Goal: Task Accomplishment & Management: Use online tool/utility

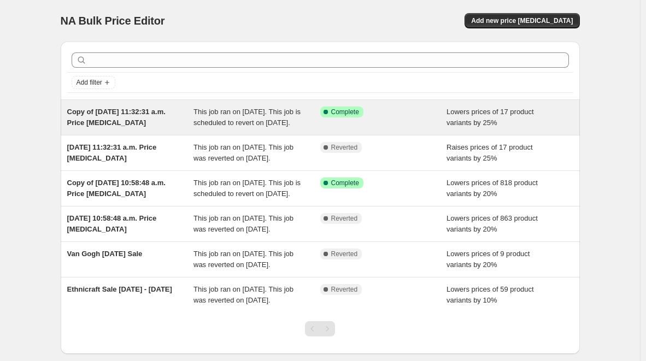
click at [324, 128] on div "Success Complete Complete" at bounding box center [383, 118] width 127 height 22
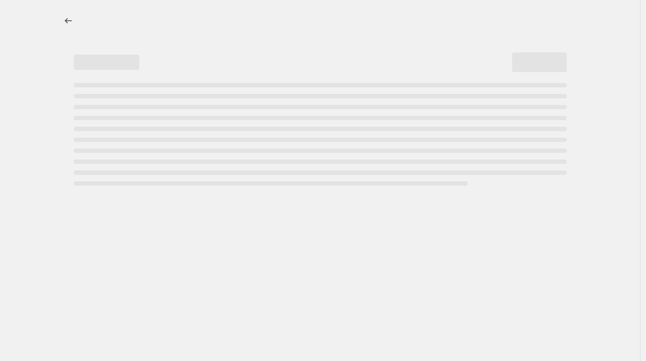
select select "percentage"
select select "vendor"
select select "tag"
select select "not_equal"
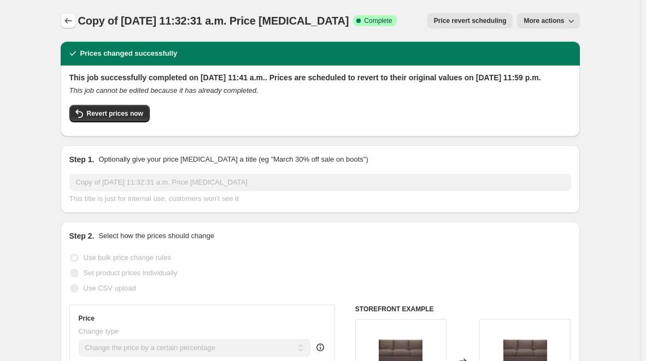
click at [72, 19] on icon "Price change jobs" at bounding box center [68, 20] width 11 height 11
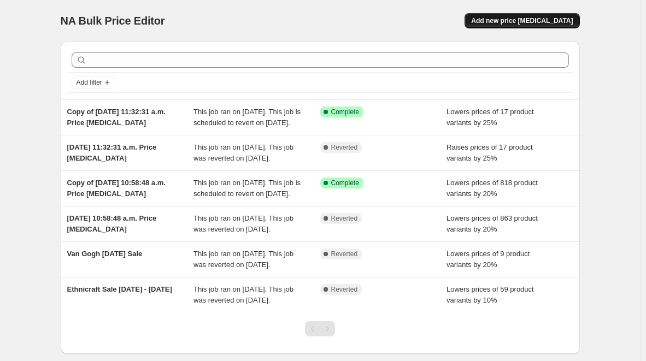
click at [541, 18] on span "Add new price change job" at bounding box center [522, 20] width 102 height 9
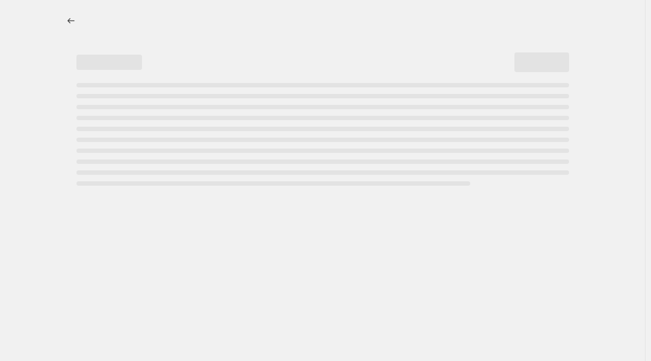
select select "percentage"
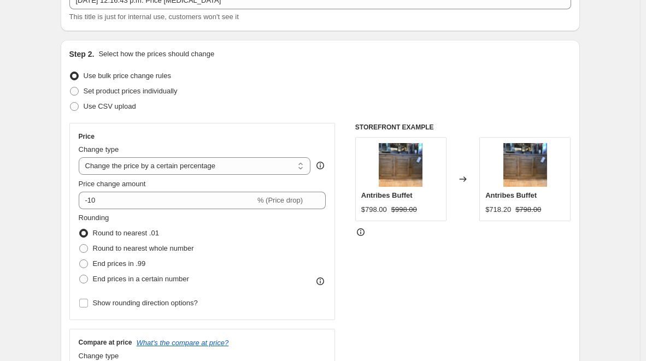
scroll to position [86, 0]
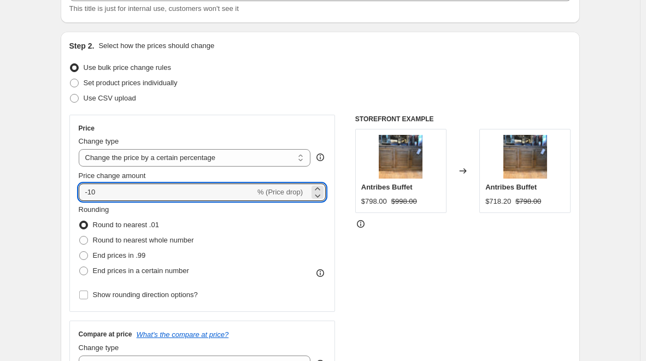
drag, startPoint x: 103, startPoint y: 193, endPoint x: 42, endPoint y: 194, distance: 60.6
type input "25"
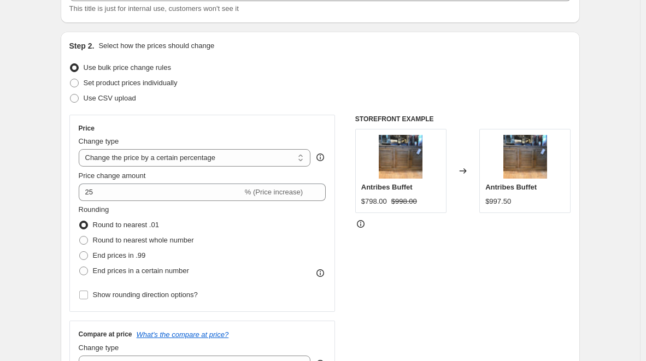
click at [417, 281] on div "STOREFRONT EXAMPLE Antribes Buffet $798.00 $998.00 Changed to Antribes Buffet $…" at bounding box center [463, 249] width 216 height 268
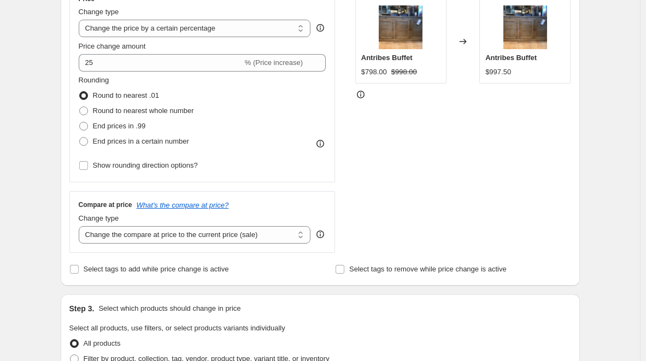
scroll to position [223, 0]
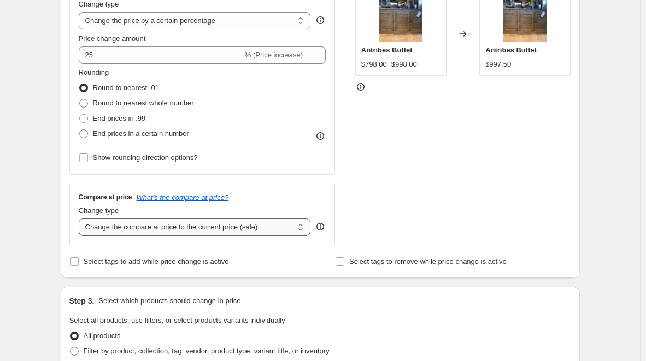
click at [216, 229] on select "Change the compare at price to the current price (sale) Change the compare at p…" at bounding box center [195, 227] width 232 height 17
select select "remove"
click at [81, 219] on select "Change the compare at price to the current price (sale) Change the compare at p…" at bounding box center [195, 227] width 232 height 17
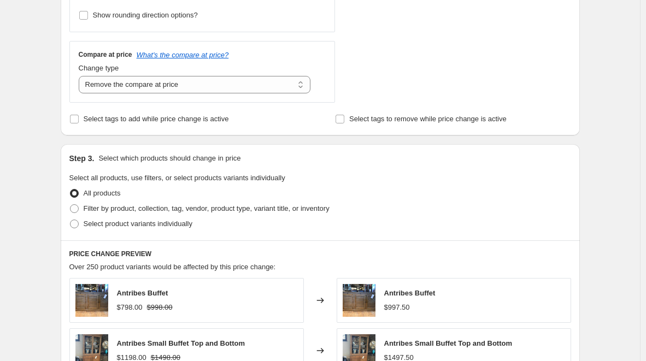
scroll to position [372, 0]
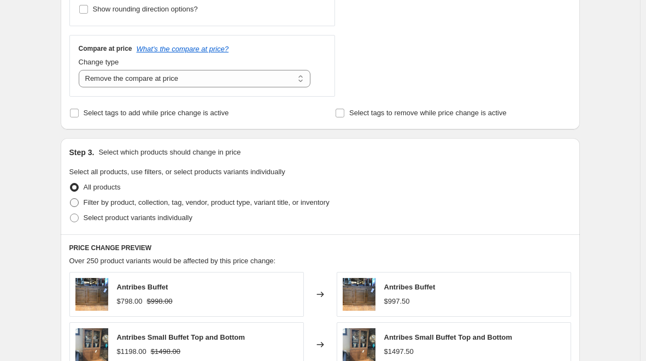
click at [82, 203] on label "Filter by product, collection, tag, vendor, product type, variant title, or inv…" at bounding box center [199, 202] width 260 height 15
click at [70, 199] on input "Filter by product, collection, tag, vendor, product type, variant title, or inv…" at bounding box center [70, 198] width 1 height 1
radio input "true"
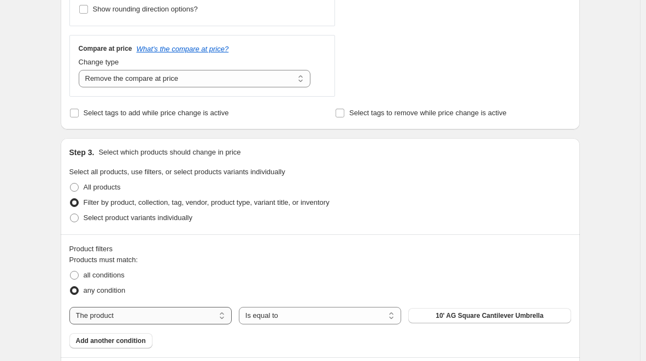
click at [221, 318] on select "The product The product's collection The product's tag The product's vendor The…" at bounding box center [150, 315] width 162 height 17
select select "vendor"
click at [478, 318] on button "Amisco" at bounding box center [489, 315] width 162 height 15
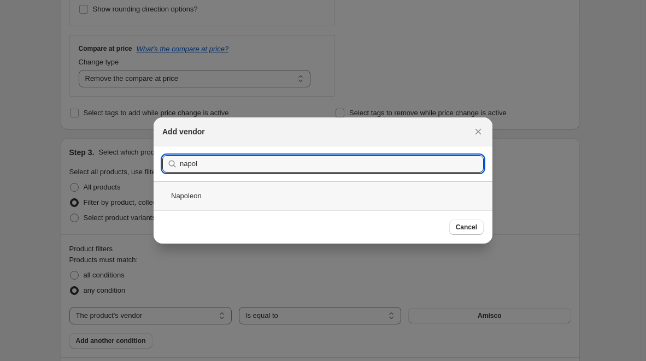
type input "napol"
click at [192, 194] on div "Napoleon" at bounding box center [323, 195] width 339 height 29
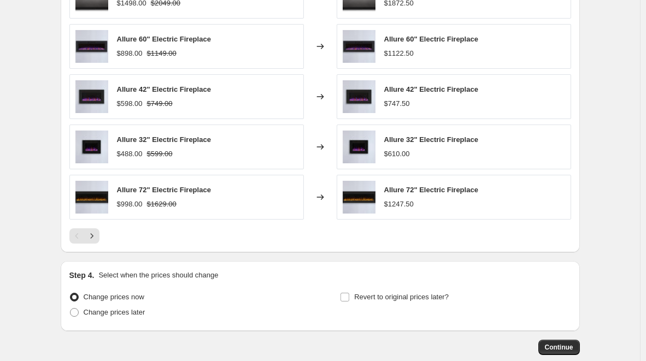
scroll to position [794, 0]
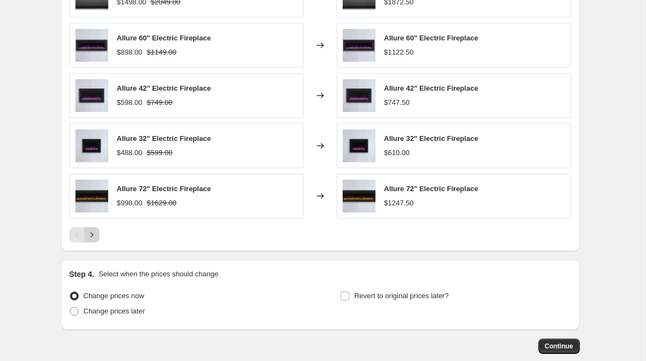
click at [94, 237] on icon "Next" at bounding box center [91, 234] width 11 height 11
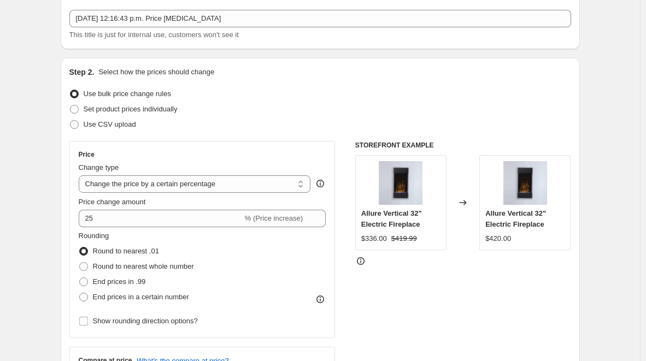
scroll to position [52, 0]
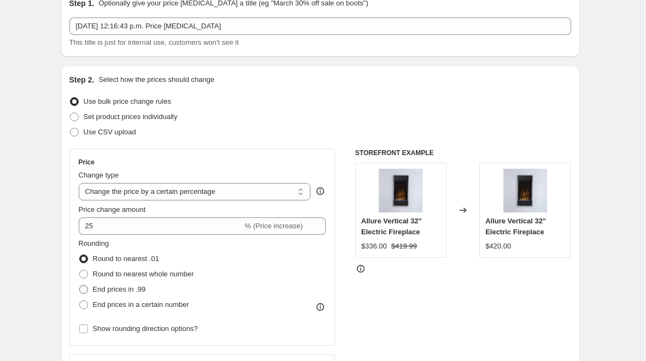
click at [88, 288] on span at bounding box center [83, 289] width 9 height 9
click at [80, 286] on input "End prices in .99" at bounding box center [79, 285] width 1 height 1
radio input "true"
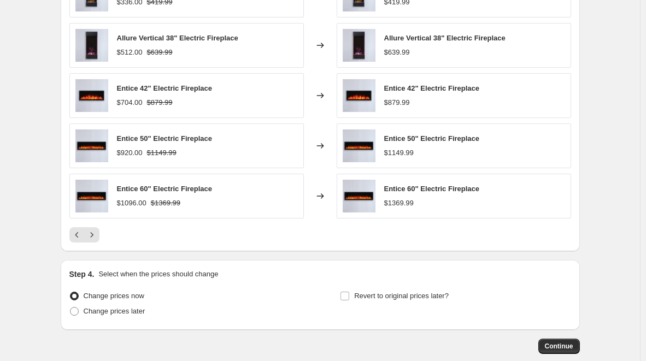
scroll to position [799, 0]
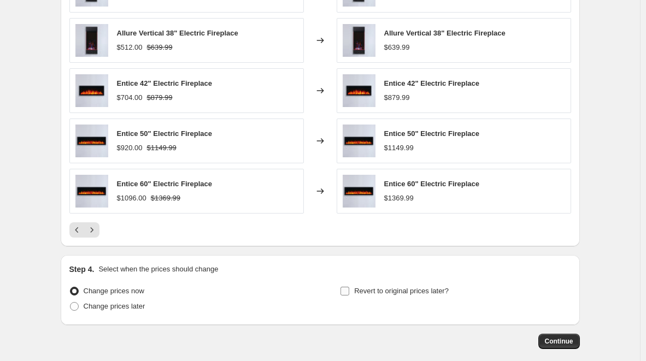
click at [349, 293] on input "Revert to original prices later?" at bounding box center [344, 291] width 9 height 9
checkbox input "true"
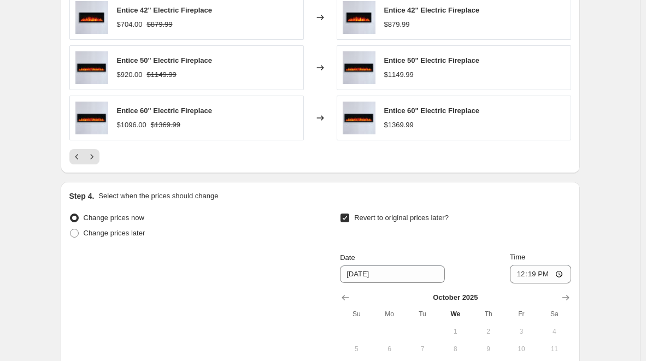
scroll to position [882, 0]
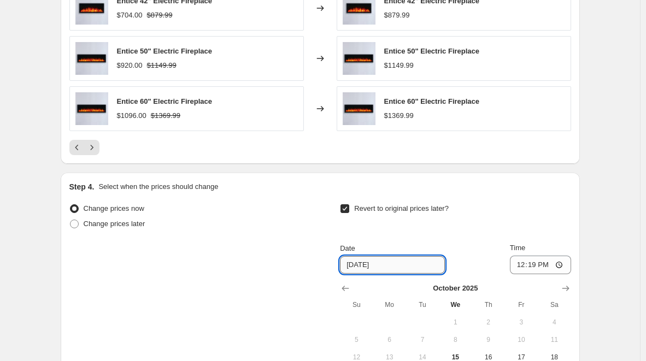
click at [417, 262] on input "10/22/2025" at bounding box center [392, 264] width 105 height 17
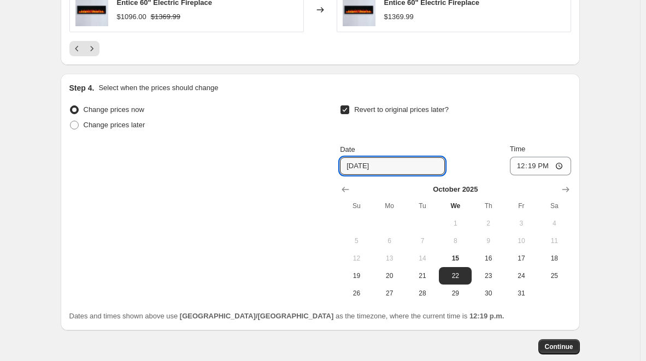
scroll to position [982, 0]
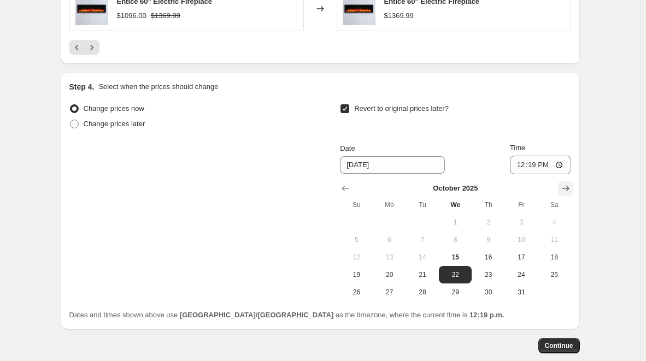
click at [569, 191] on icon "Show next month, November 2025" at bounding box center [565, 188] width 7 height 5
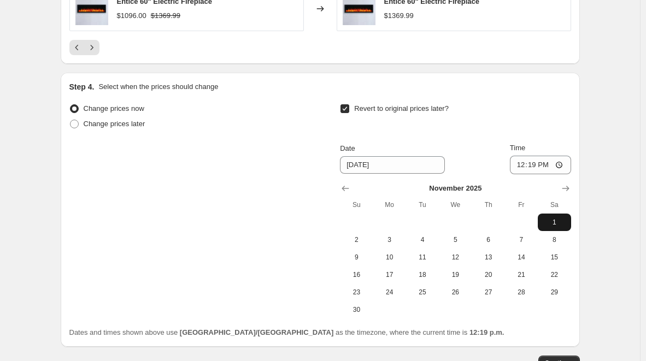
click at [557, 222] on span "1" at bounding box center [554, 222] width 24 height 9
type input "11/1/2025"
click at [564, 164] on input "12:19" at bounding box center [540, 165] width 61 height 19
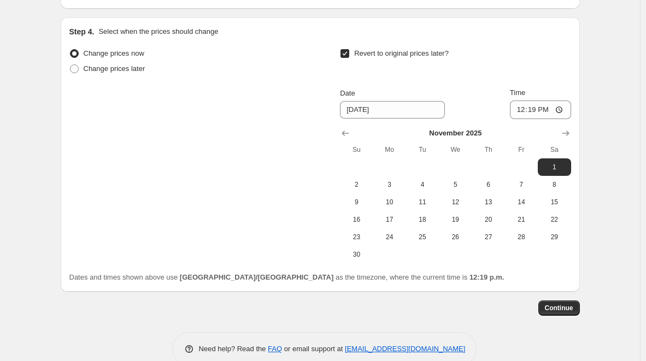
scroll to position [1039, 0]
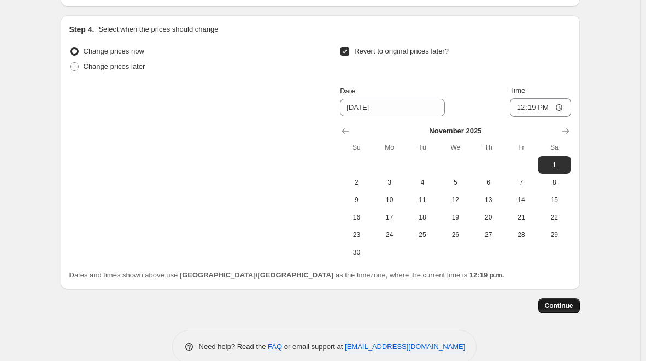
click at [556, 308] on span "Continue" at bounding box center [559, 306] width 28 height 9
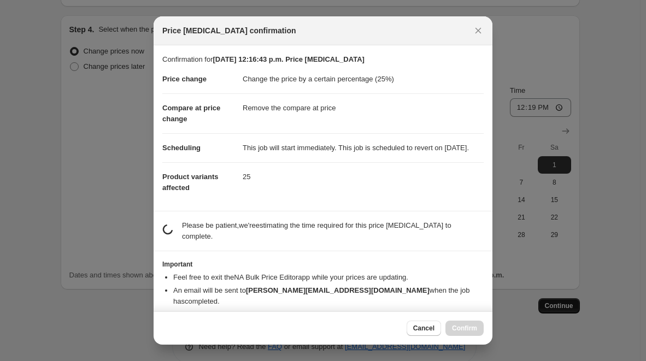
scroll to position [0, 0]
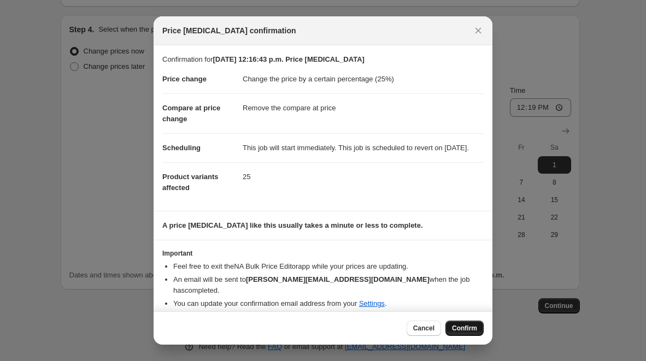
click at [469, 333] on button "Confirm" at bounding box center [464, 328] width 38 height 15
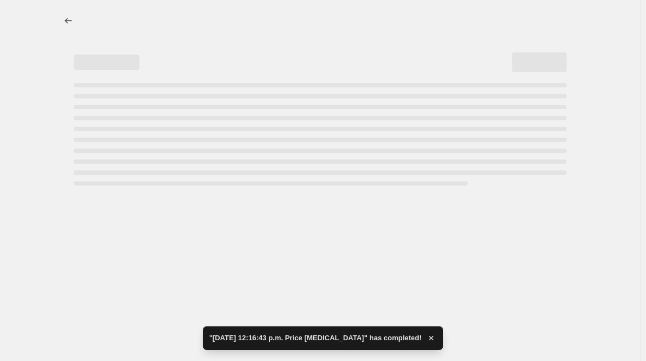
select select "percentage"
select select "remove"
select select "vendor"
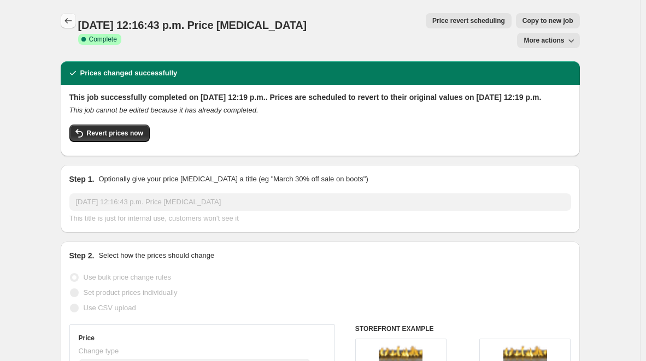
click at [69, 17] on icon "Price change jobs" at bounding box center [68, 20] width 11 height 11
